Goal: Task Accomplishment & Management: Manage account settings

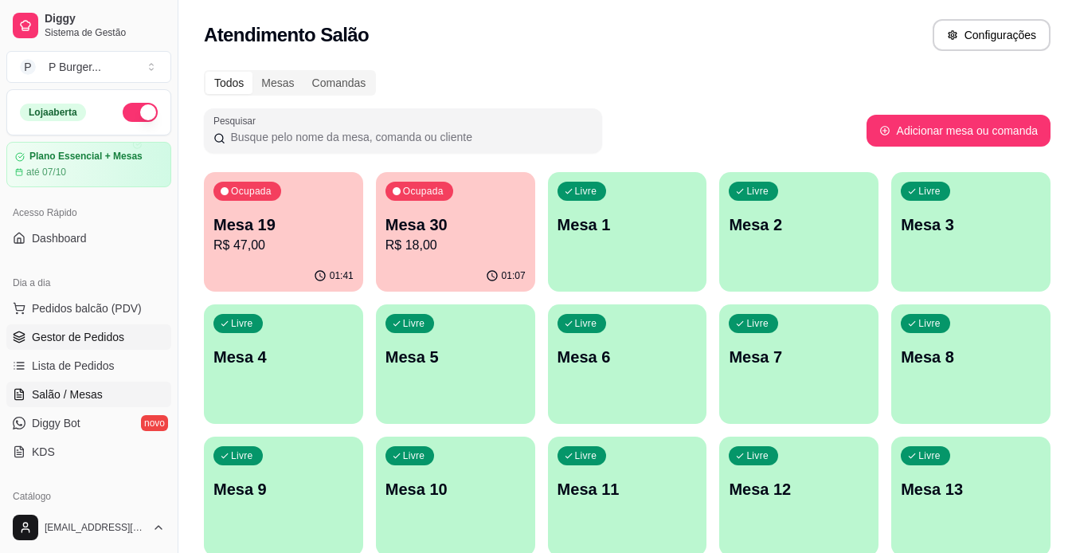
click at [115, 343] on span "Gestor de Pedidos" at bounding box center [78, 337] width 92 height 16
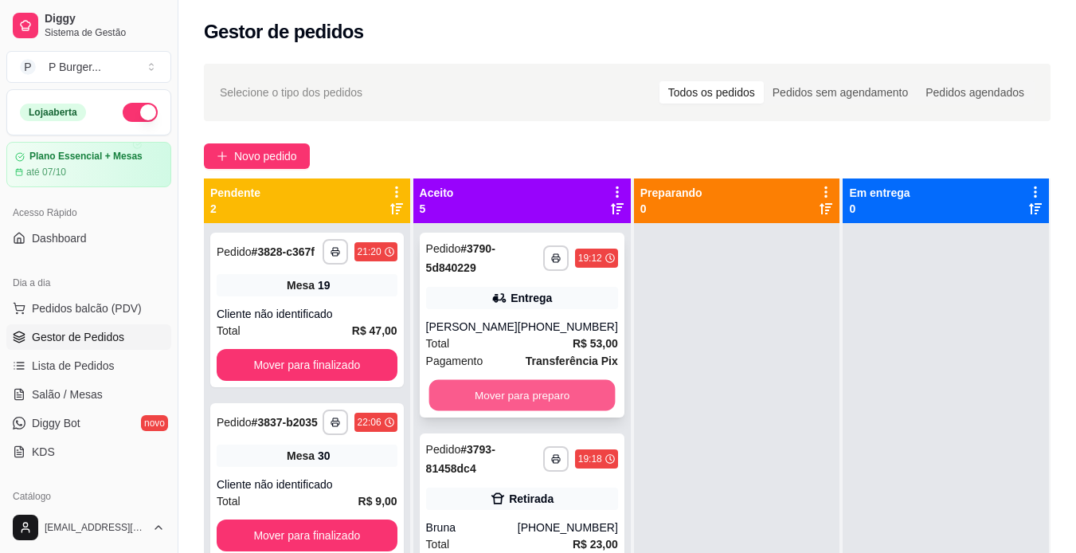
click at [488, 398] on button "Mover para preparo" at bounding box center [522, 395] width 186 height 31
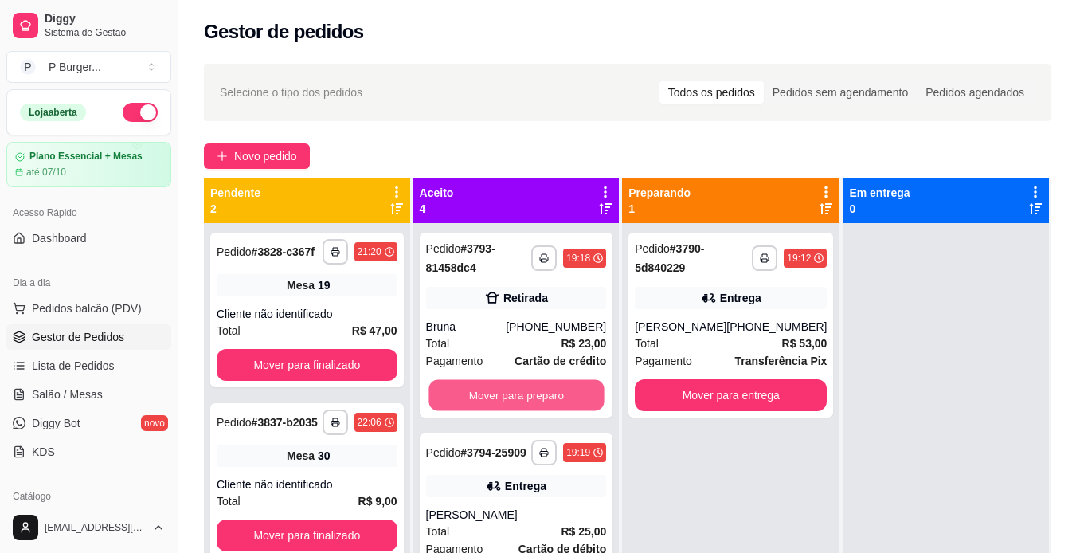
click at [488, 398] on button "Mover para preparo" at bounding box center [516, 395] width 175 height 31
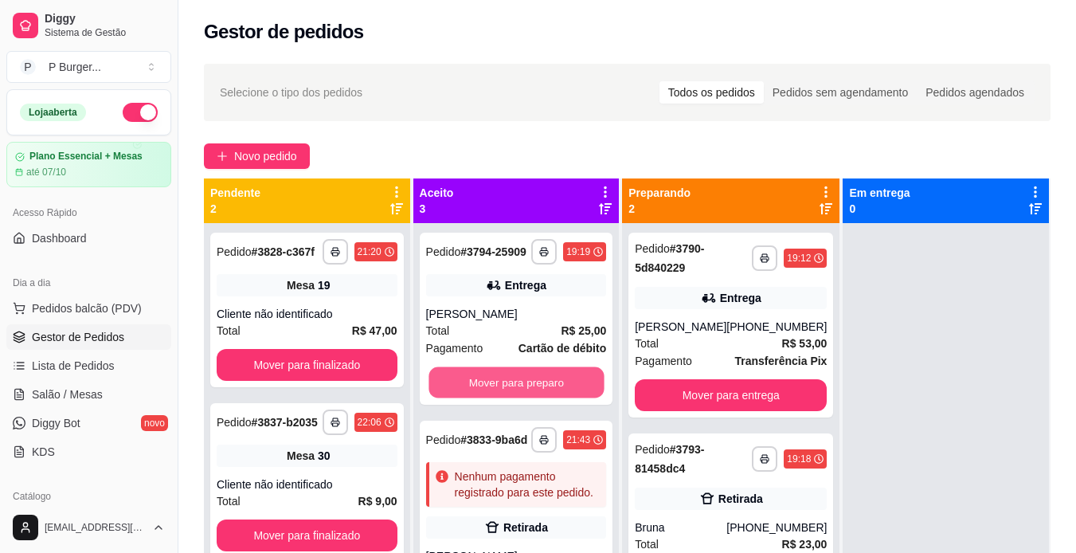
click at [488, 398] on button "Mover para preparo" at bounding box center [516, 382] width 175 height 31
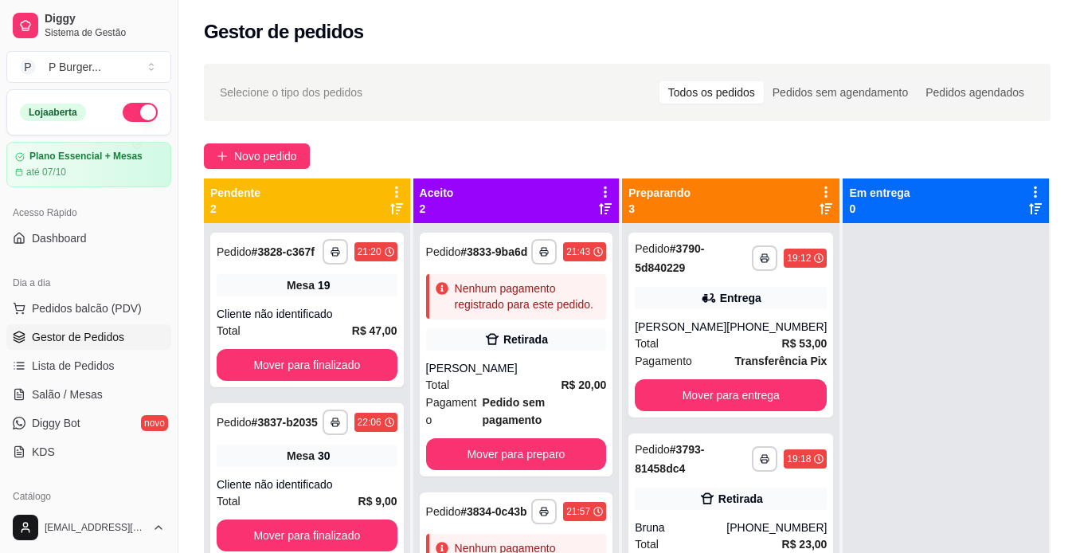
click at [488, 376] on div "[PERSON_NAME]" at bounding box center [516, 368] width 181 height 16
click at [520, 470] on button "Mover para preparo" at bounding box center [516, 454] width 175 height 31
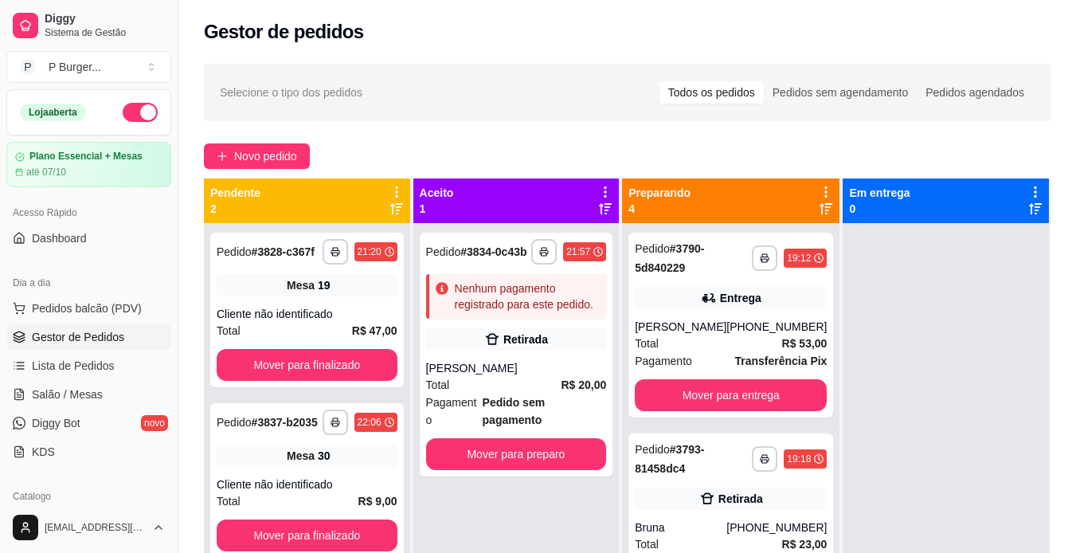
click at [127, 109] on button "button" at bounding box center [140, 112] width 35 height 19
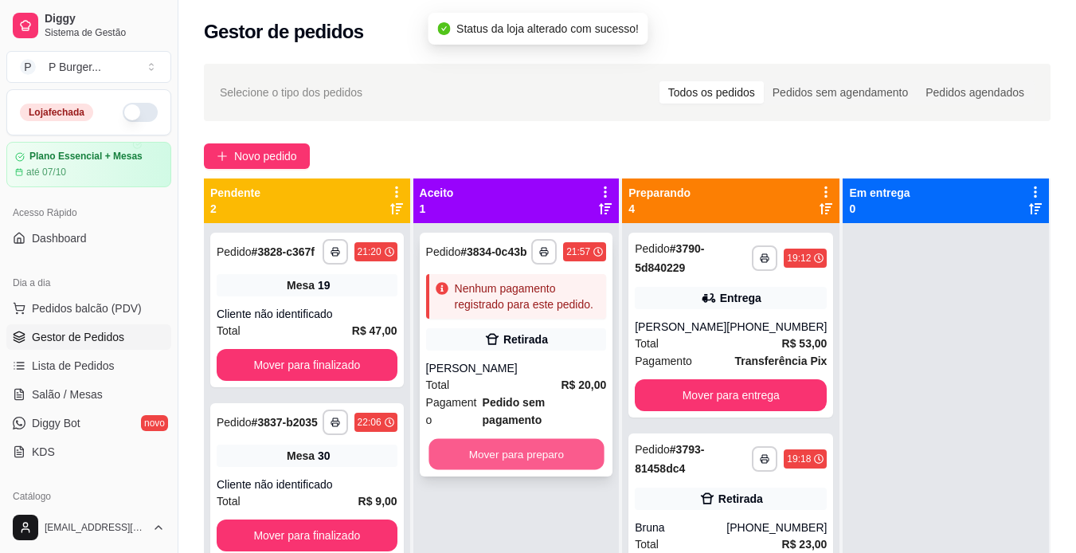
click at [534, 439] on button "Mover para preparo" at bounding box center [516, 454] width 175 height 31
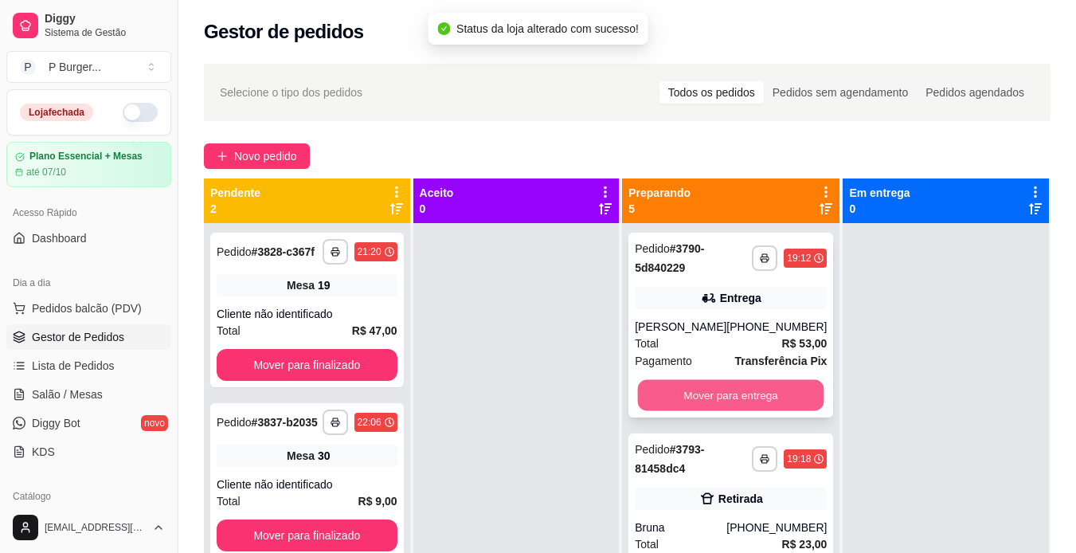
click at [673, 393] on button "Mover para entrega" at bounding box center [731, 395] width 186 height 31
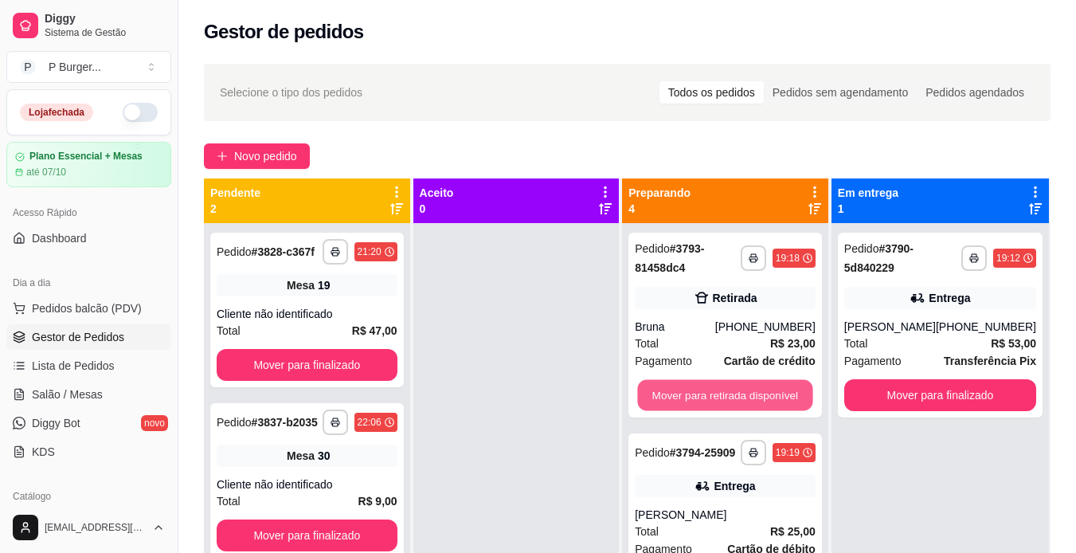
click at [673, 393] on button "Mover para retirada disponível" at bounding box center [725, 395] width 175 height 31
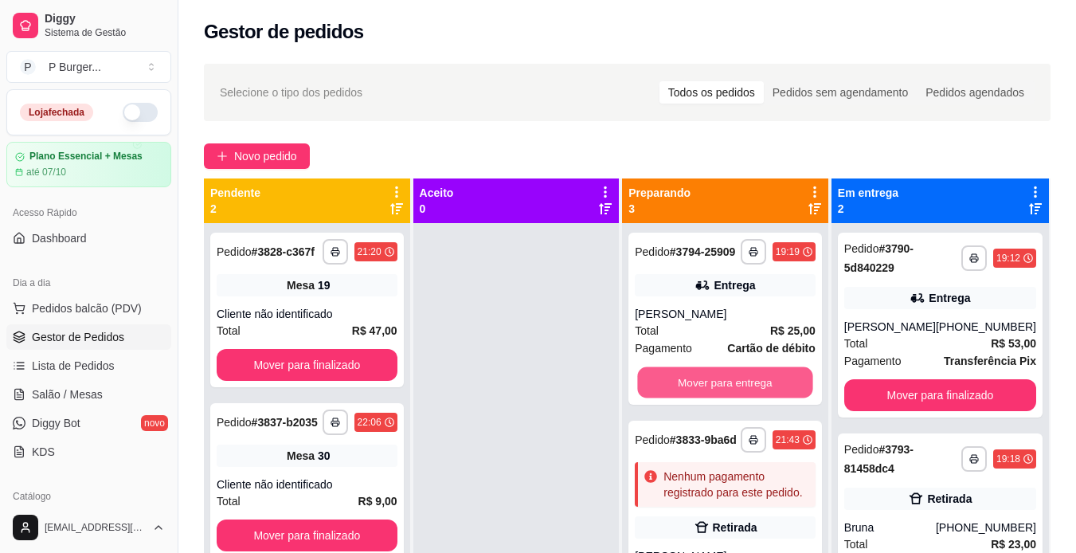
click at [673, 393] on button "Mover para entrega" at bounding box center [725, 382] width 175 height 31
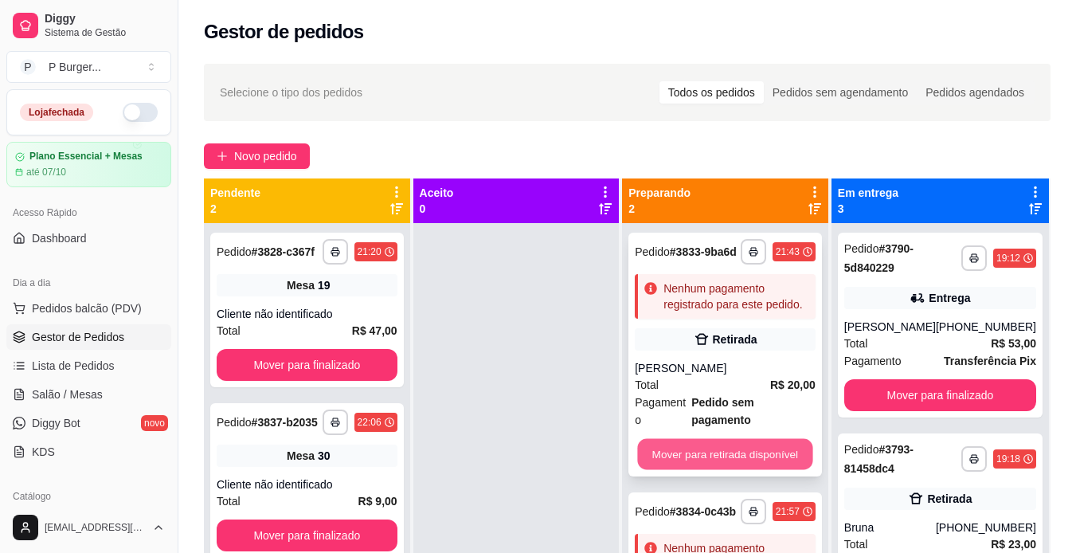
click at [671, 439] on button "Mover para retirada disponível" at bounding box center [725, 454] width 175 height 31
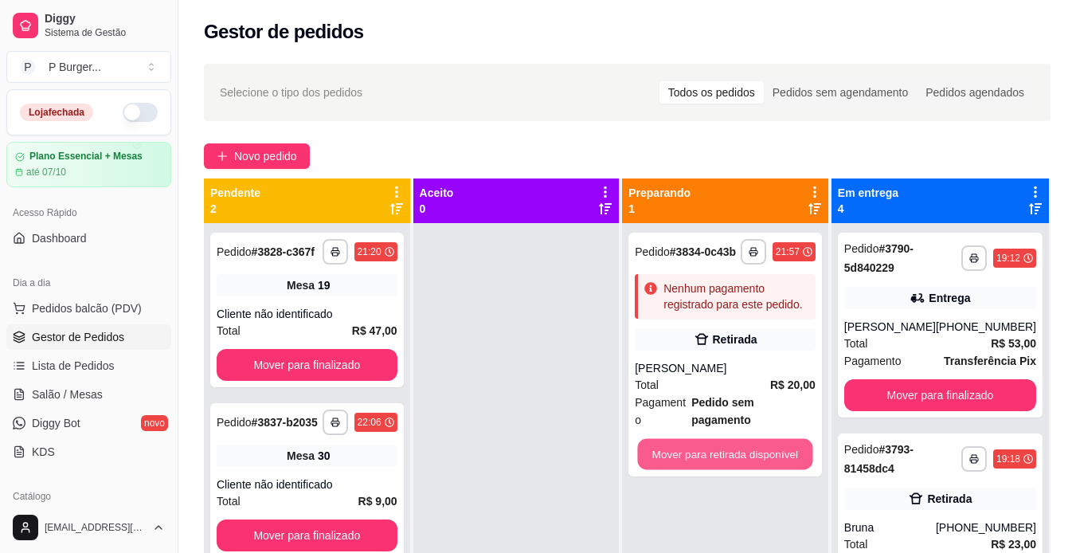
click at [671, 439] on button "Mover para retirada disponível" at bounding box center [725, 454] width 175 height 31
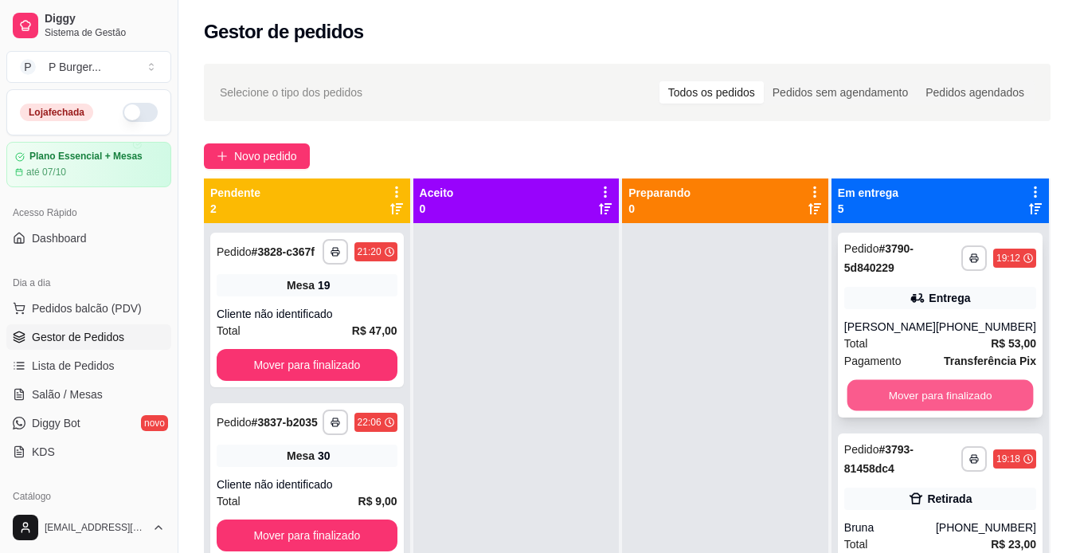
click at [875, 381] on button "Mover para finalizado" at bounding box center [940, 395] width 186 height 31
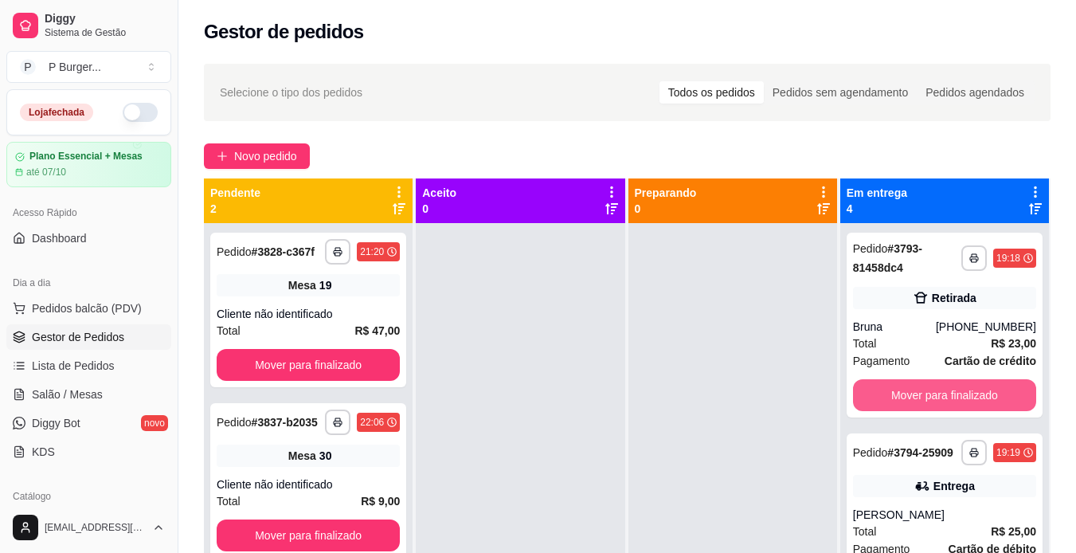
click at [875, 381] on button "Mover para finalizado" at bounding box center [944, 395] width 183 height 32
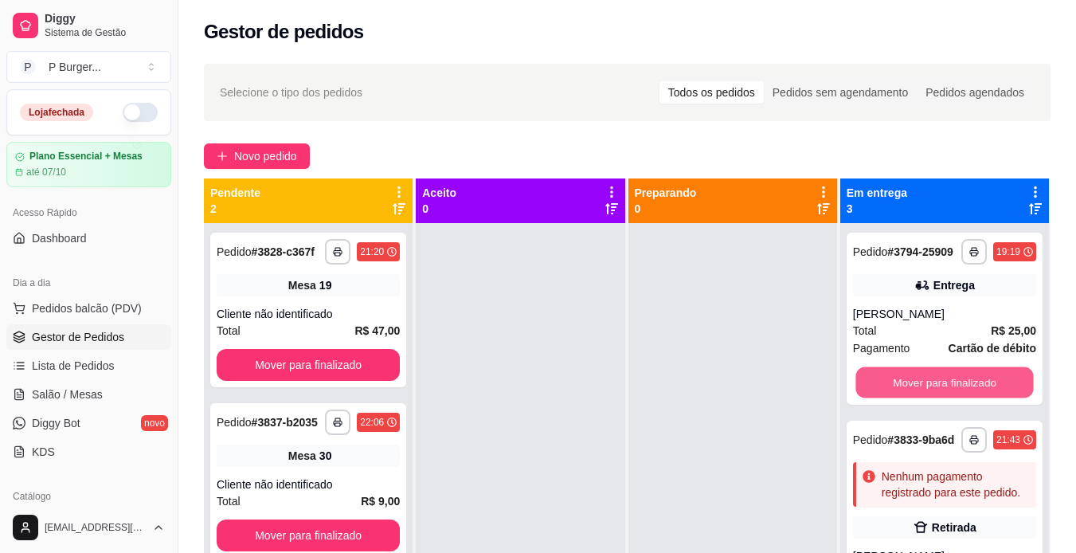
click at [875, 381] on button "Mover para finalizado" at bounding box center [945, 382] width 178 height 31
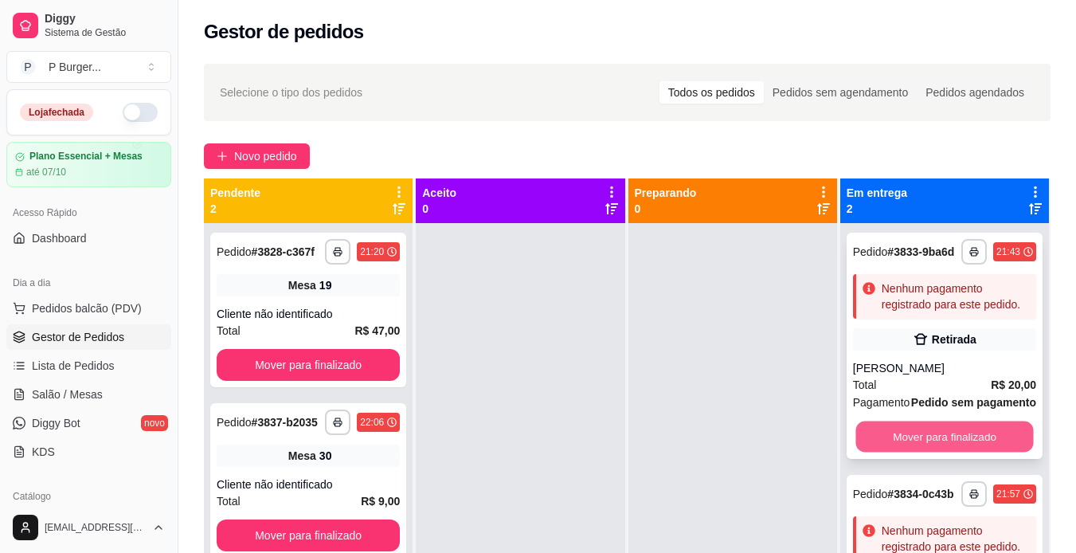
click at [868, 453] on button "Mover para finalizado" at bounding box center [945, 437] width 178 height 31
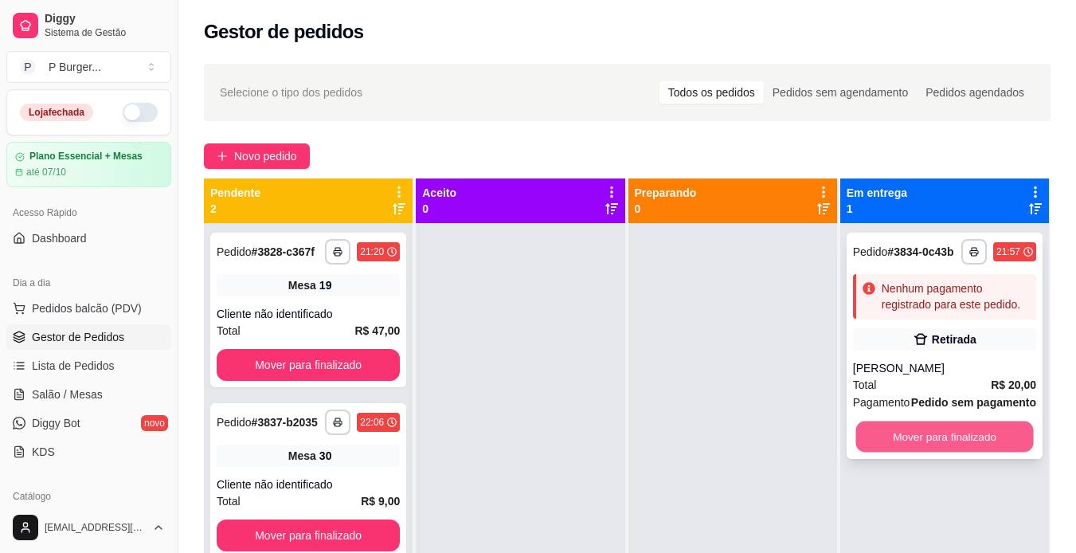
click at [873, 436] on button "Mover para finalizado" at bounding box center [945, 437] width 178 height 31
